Goal: Transaction & Acquisition: Purchase product/service

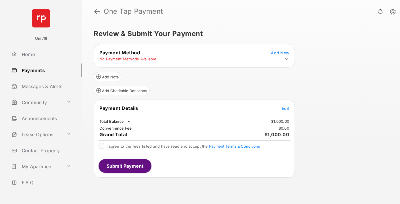
click at [286, 108] on span "Edit" at bounding box center [285, 108] width 7 height 5
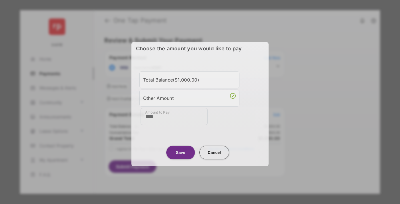
type input "****"
click at [181, 151] on button "Save" at bounding box center [180, 153] width 29 height 14
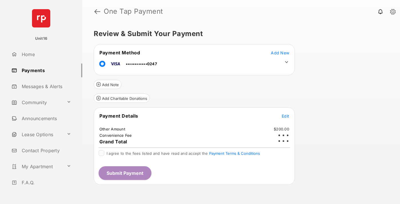
click at [287, 62] on icon at bounding box center [286, 61] width 5 height 5
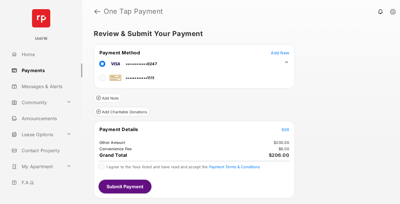
click at [286, 129] on span "Edit" at bounding box center [285, 129] width 7 height 5
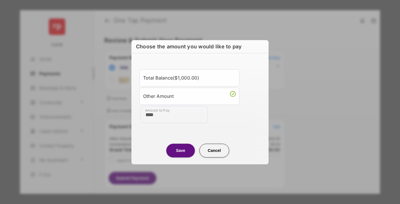
click at [181, 150] on button "Save" at bounding box center [180, 151] width 29 height 14
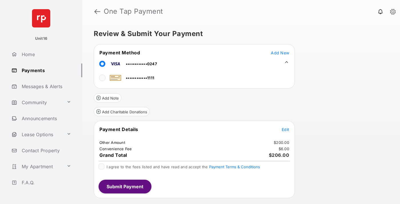
click at [125, 186] on button "Submit Payment" at bounding box center [125, 187] width 53 height 14
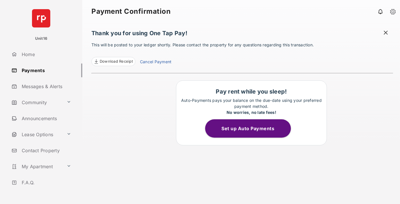
click at [156, 62] on link "Cancel Payment" at bounding box center [155, 62] width 31 height 7
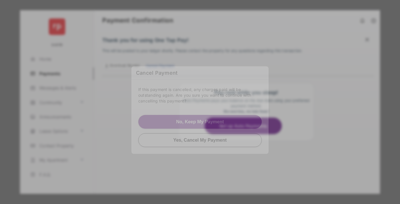
click at [200, 136] on button "Yes, Cancel My Payment" at bounding box center [200, 140] width 124 height 14
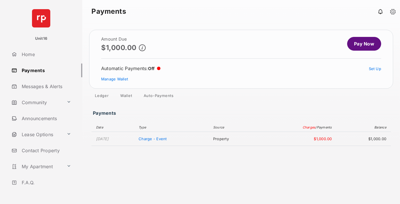
click at [115, 79] on link "Manage Wallet" at bounding box center [114, 79] width 27 height 5
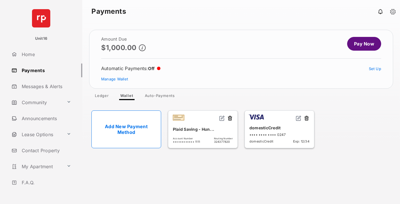
click at [307, 118] on button at bounding box center [307, 118] width 6 height 7
